Goal: Task Accomplishment & Management: Manage account settings

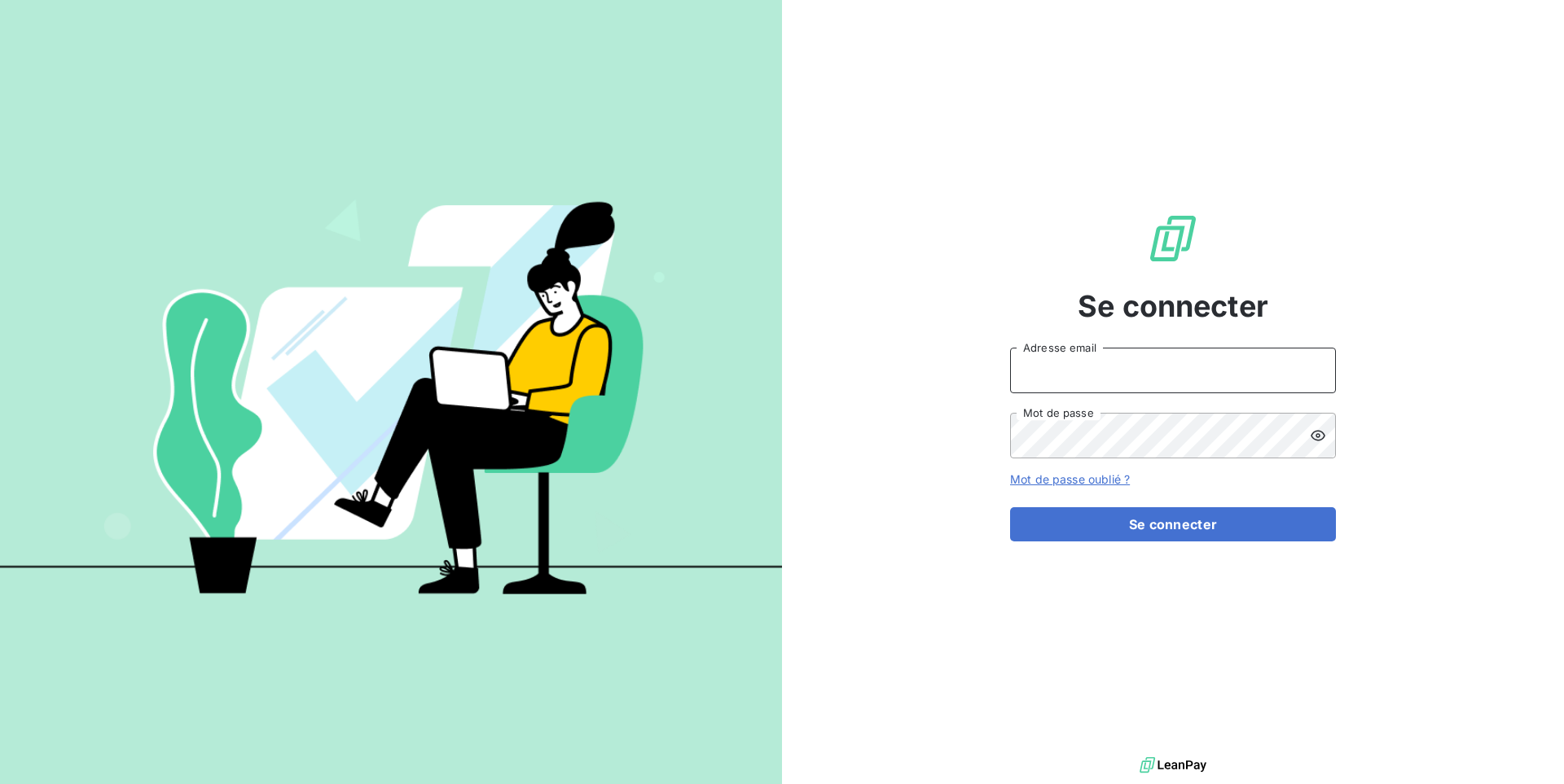
click at [1022, 365] on input "Adresse email" at bounding box center [1172, 370] width 326 height 46
type input "admin@repafrance"
click at [1010, 507] on button "Se connecter" at bounding box center [1172, 525] width 326 height 34
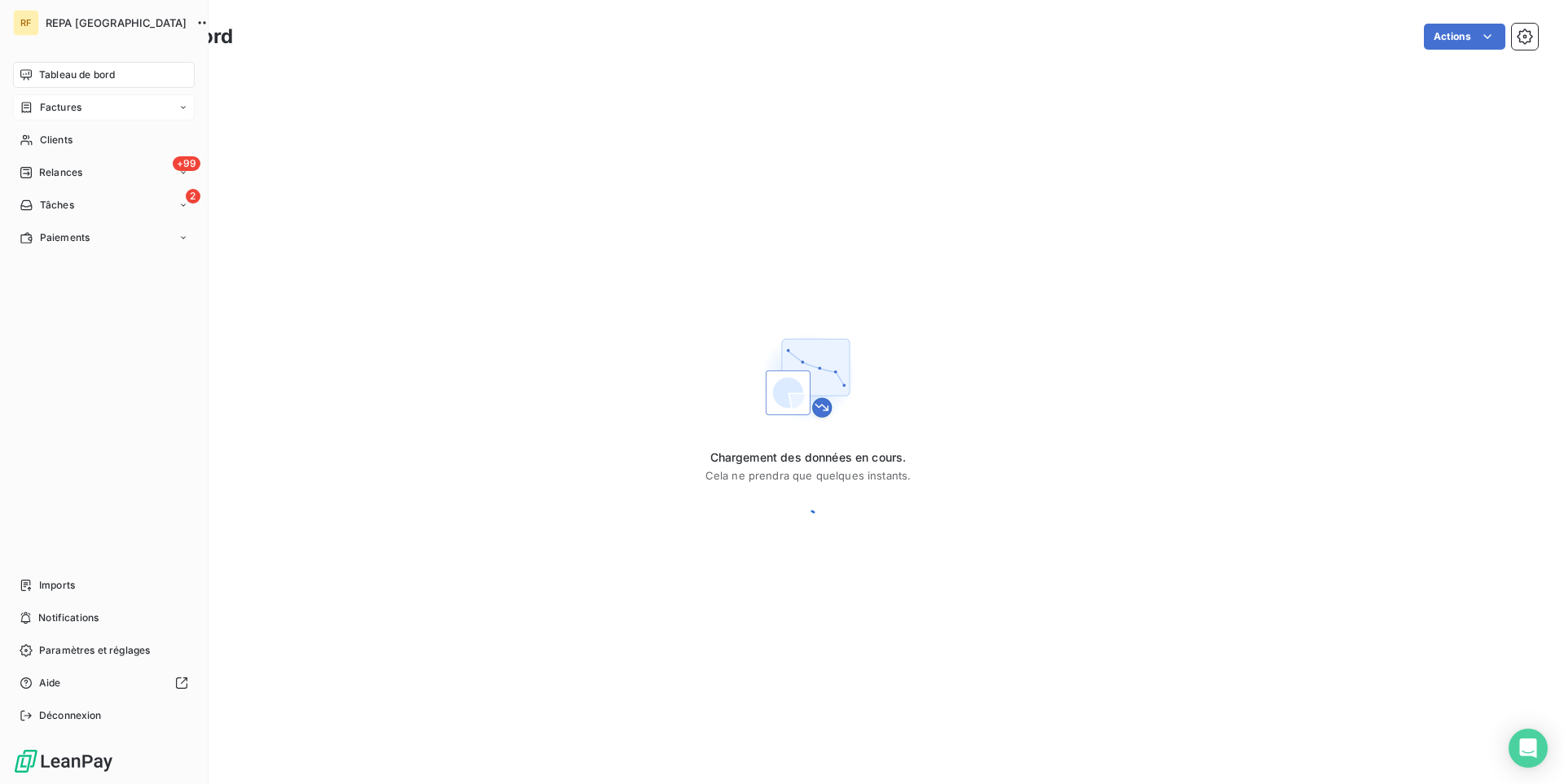
click at [89, 109] on div "Factures" at bounding box center [104, 108] width 182 height 26
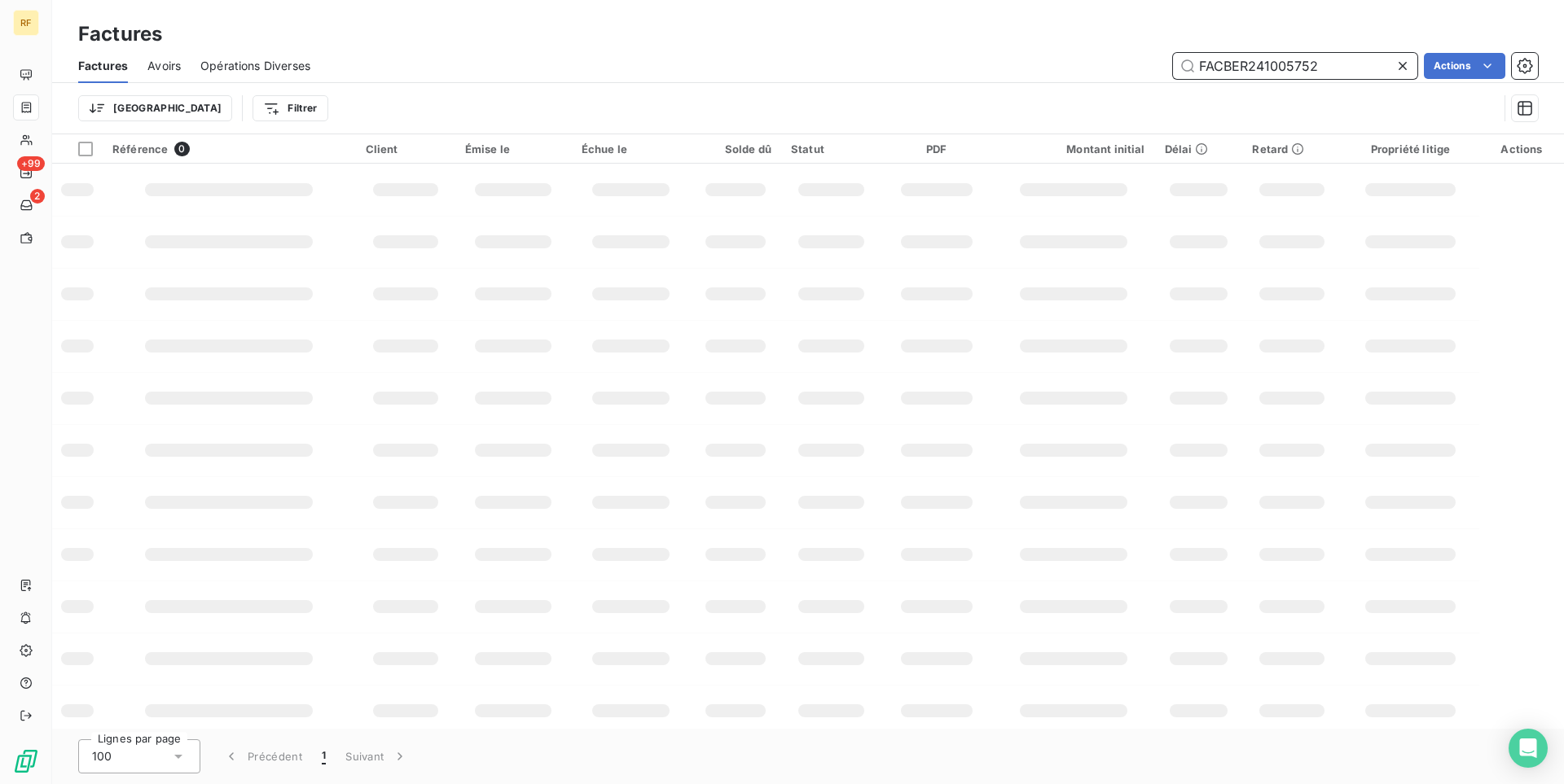
drag, startPoint x: 1321, startPoint y: 63, endPoint x: 1139, endPoint y: 59, distance: 182.0
click at [1173, 59] on input "FACBER241005752" at bounding box center [1295, 66] width 244 height 26
paste input "8256"
type input "FACBER241008256"
click at [1334, 60] on input "FACBER241008256" at bounding box center [1295, 66] width 244 height 26
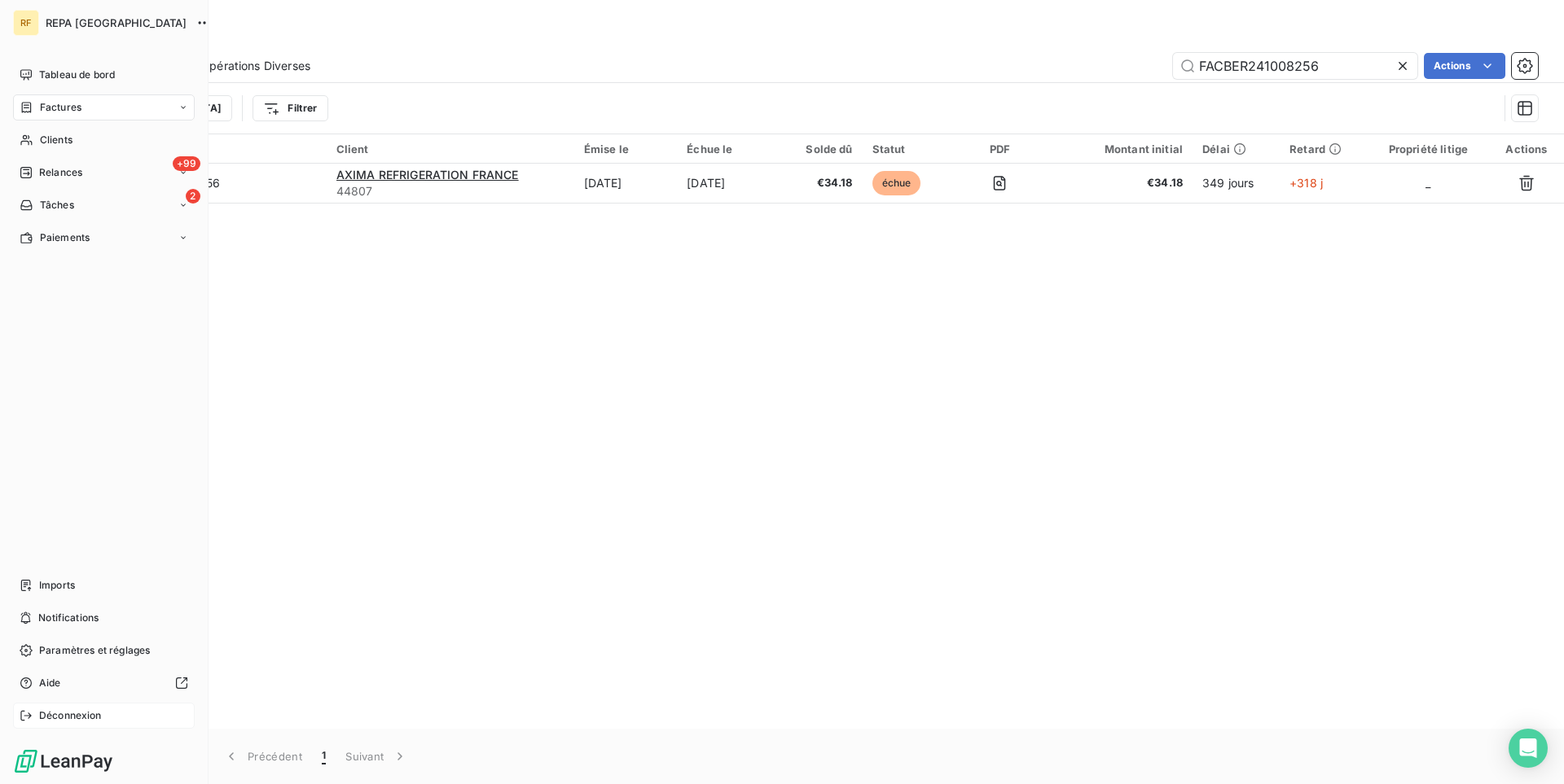
click at [69, 716] on span "Déconnexion" at bounding box center [70, 715] width 63 height 15
